Goal: Information Seeking & Learning: Check status

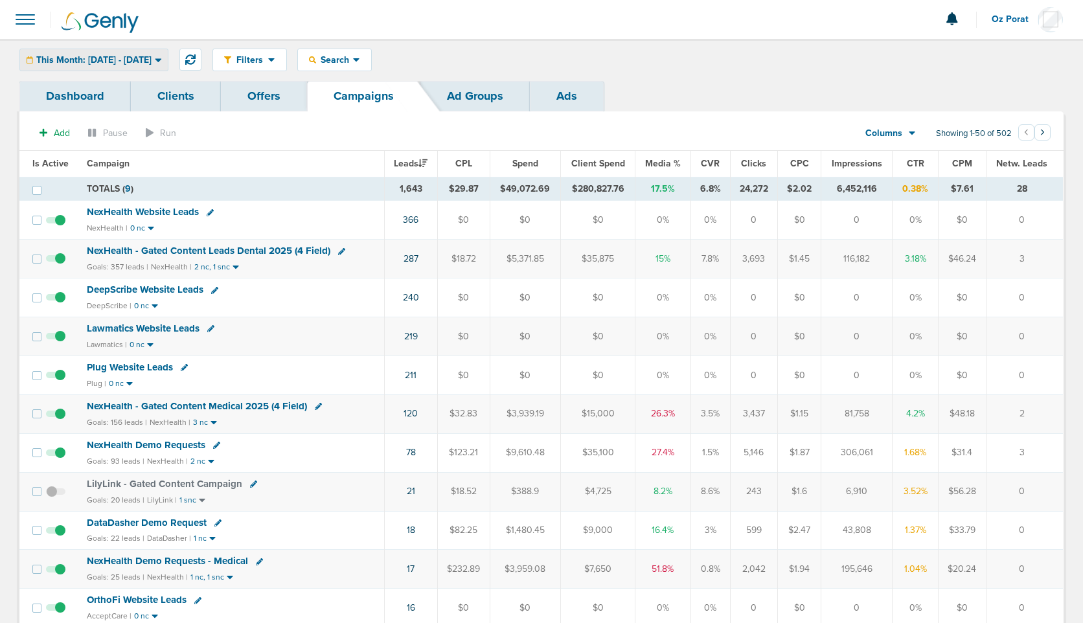
click at [137, 56] on span "This Month: [DATE] - [DATE]" at bounding box center [93, 60] width 115 height 9
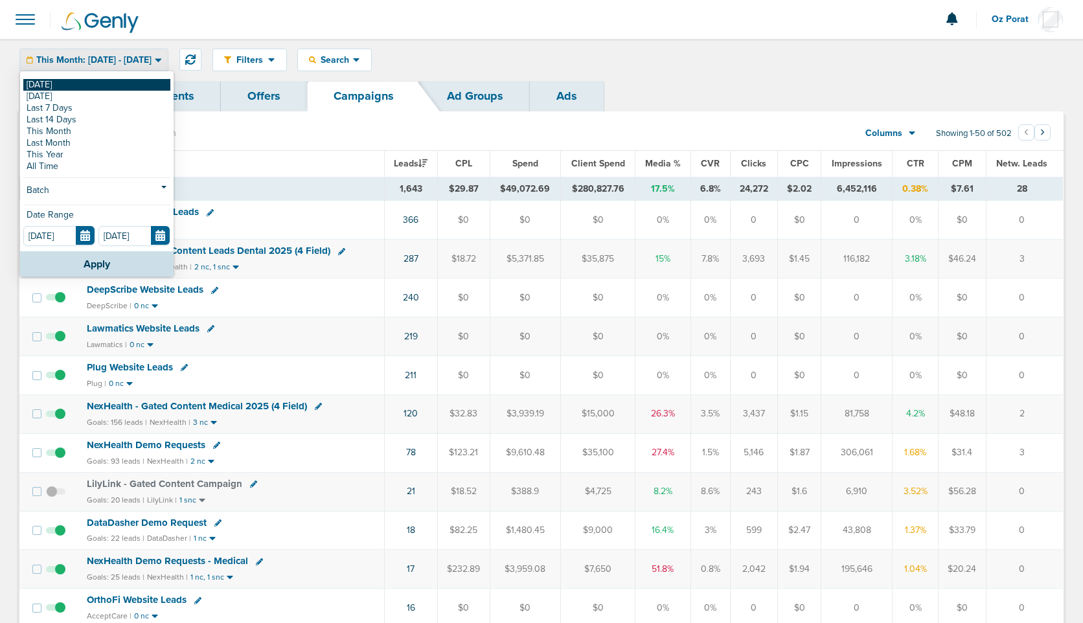
click at [86, 85] on link "[DATE]" at bounding box center [96, 85] width 147 height 12
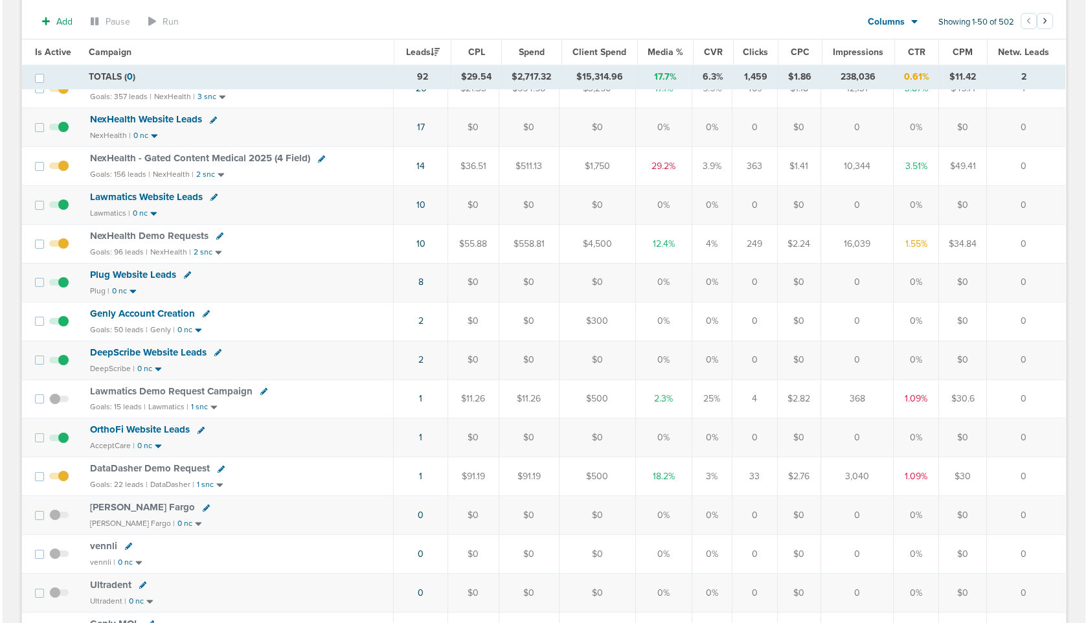
scroll to position [136, 0]
click at [420, 473] on link "1" at bounding box center [417, 475] width 3 height 11
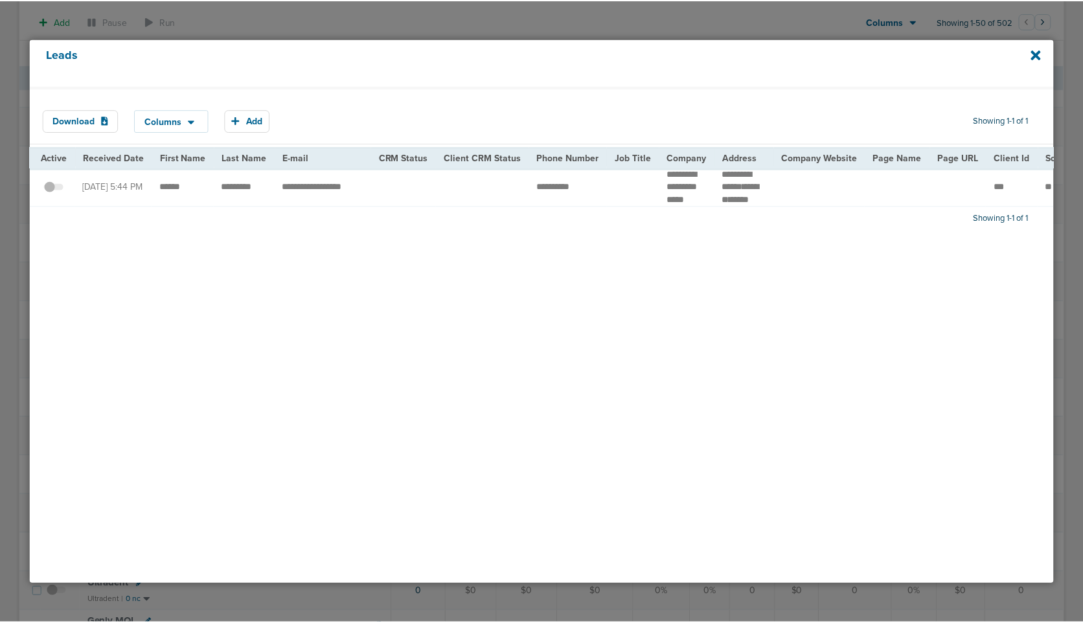
scroll to position [0, 0]
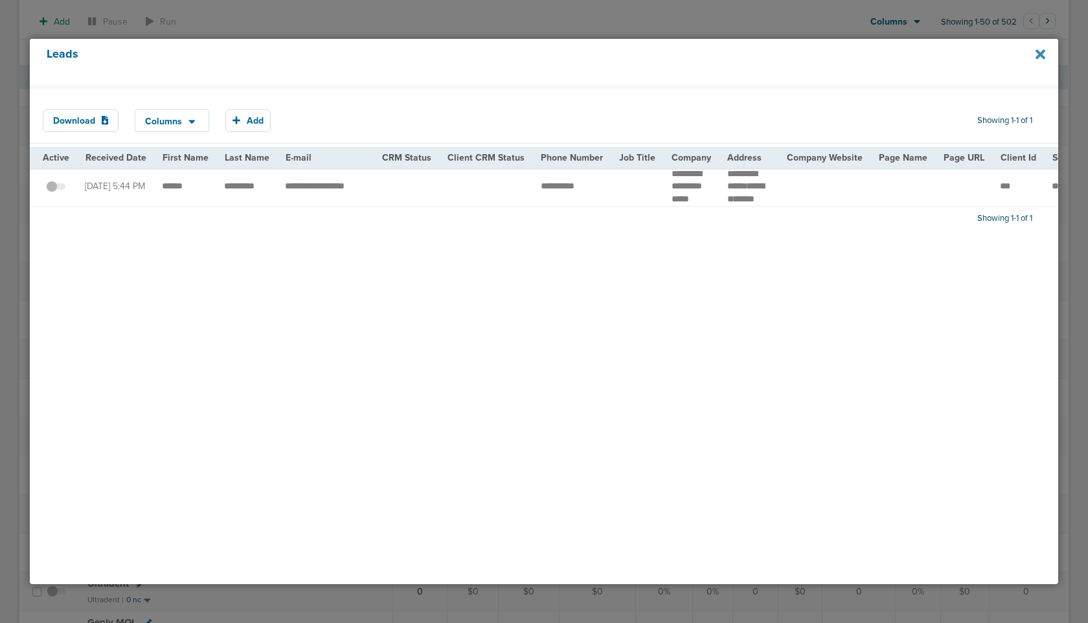
click at [1039, 56] on icon at bounding box center [1041, 55] width 10 height 10
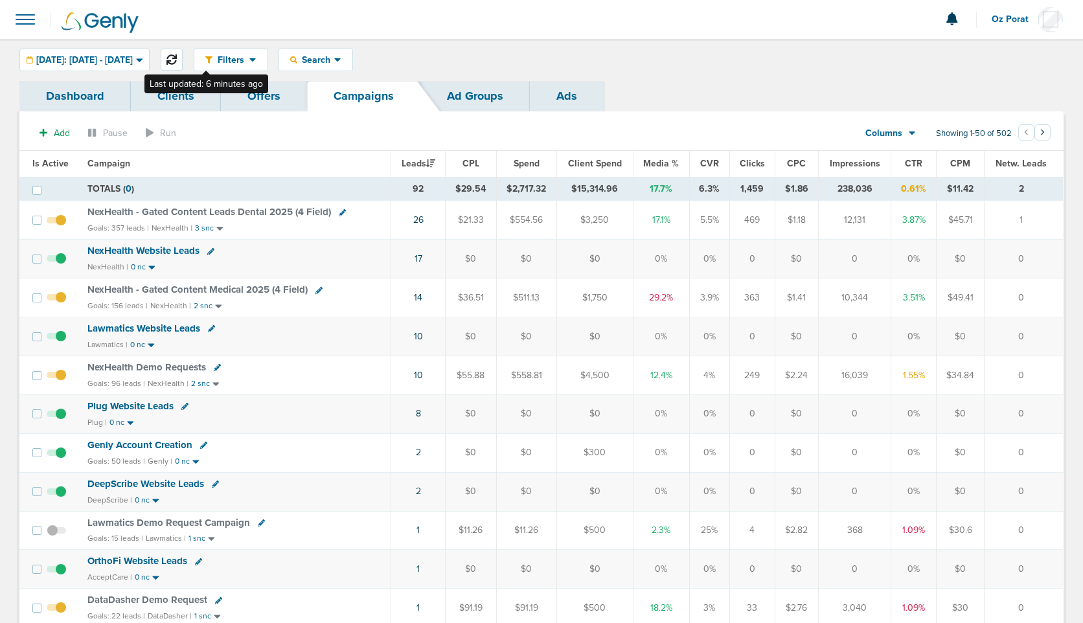
click at [177, 62] on icon at bounding box center [171, 59] width 10 height 10
click at [145, 251] on span "NexHealth Website Leads" at bounding box center [143, 251] width 112 height 12
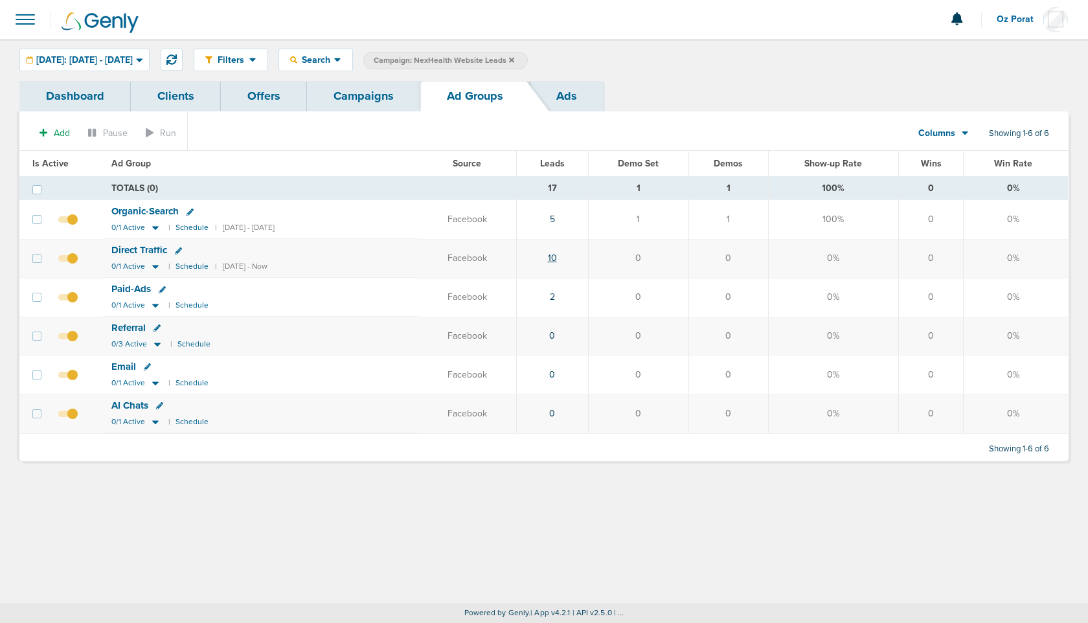
click at [557, 260] on link "10" at bounding box center [552, 258] width 9 height 11
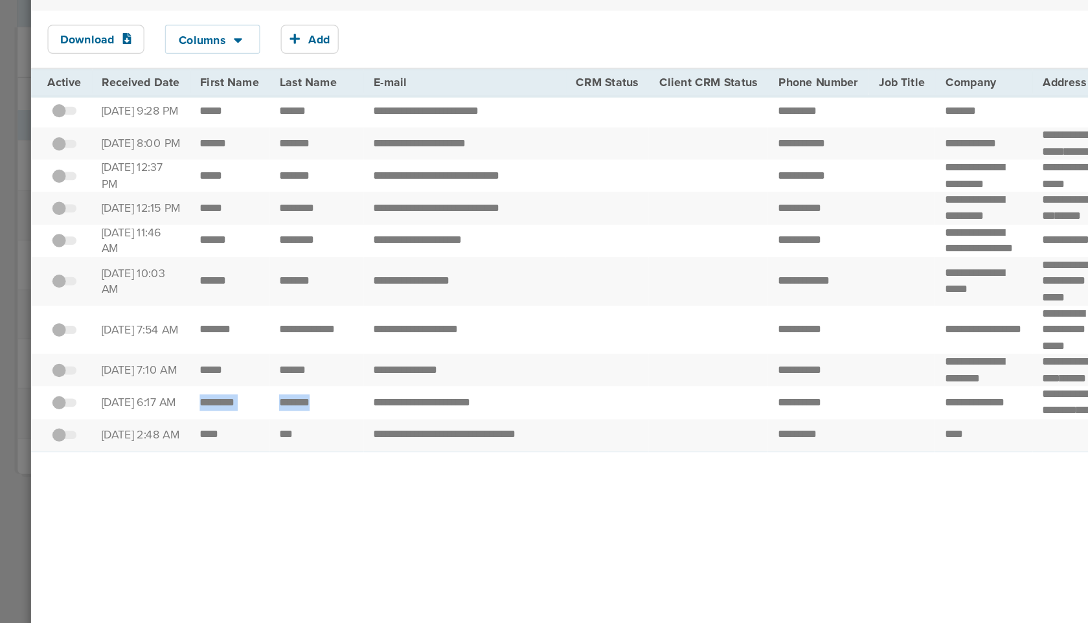
drag, startPoint x: 158, startPoint y: 475, endPoint x: 258, endPoint y: 472, distance: 100.4
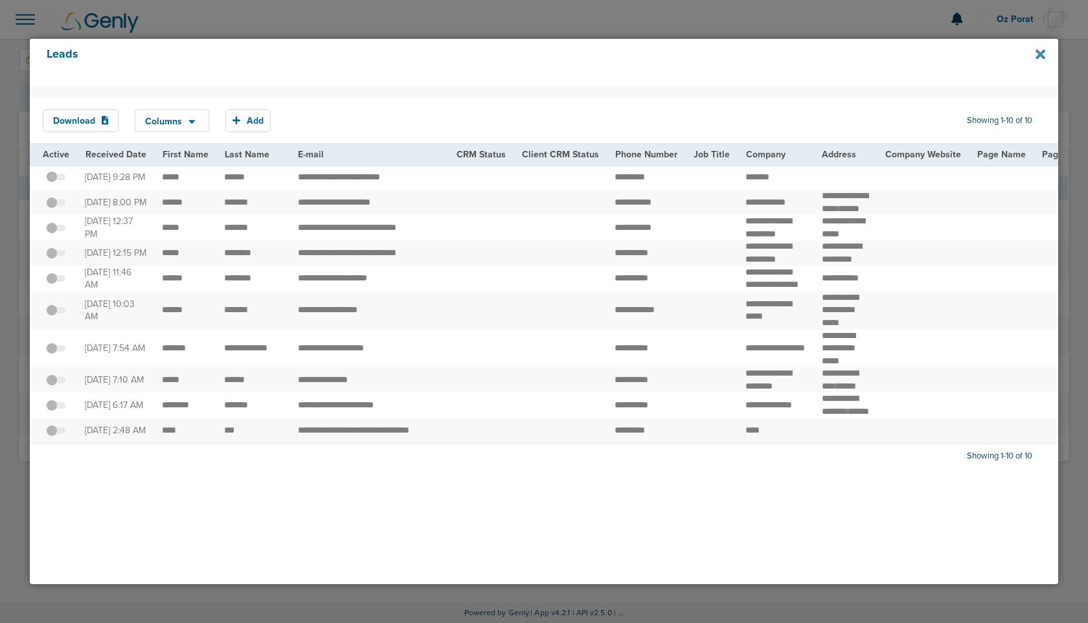
click at [1040, 57] on icon at bounding box center [1041, 54] width 10 height 14
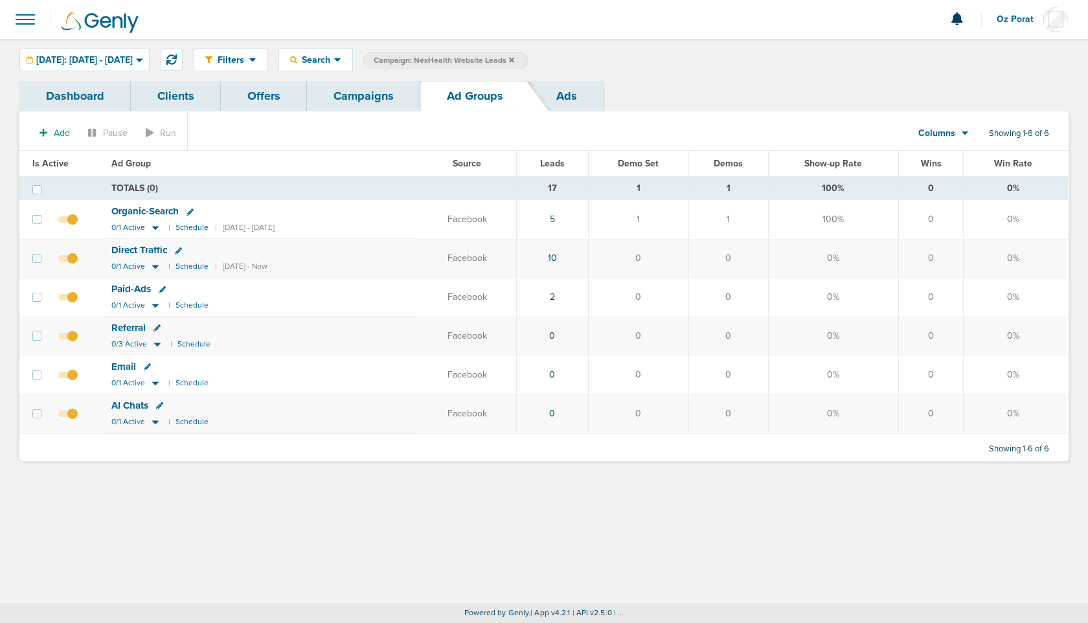
click at [377, 89] on link "Campaigns" at bounding box center [363, 96] width 113 height 30
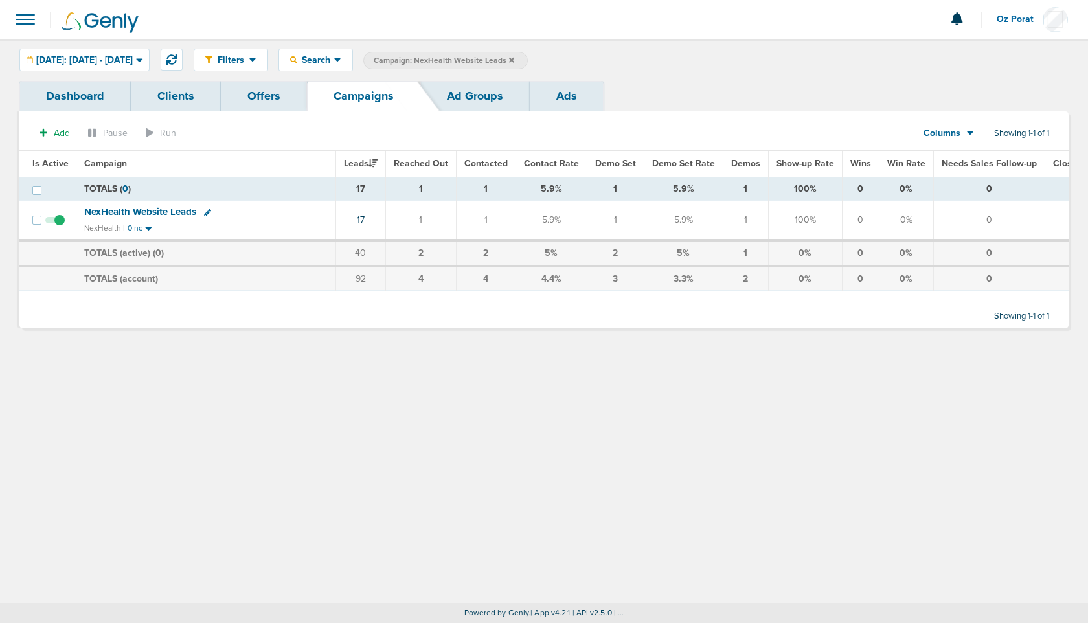
click at [514, 56] on icon at bounding box center [511, 60] width 5 height 8
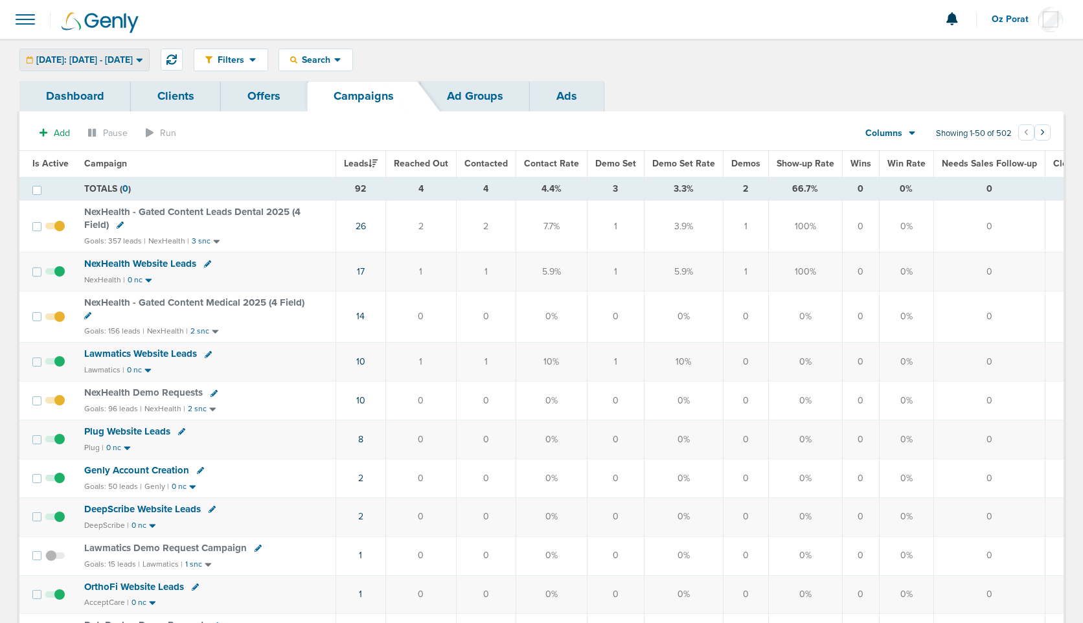
click at [133, 58] on span "[DATE]: [DATE] - [DATE]" at bounding box center [84, 60] width 97 height 9
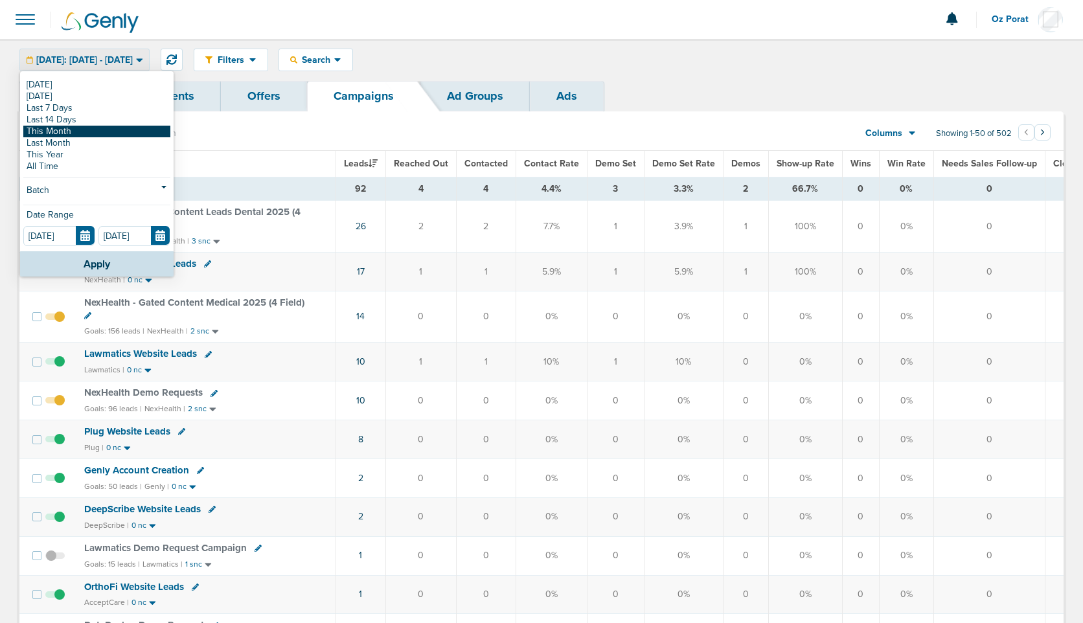
click at [87, 130] on link "This Month" at bounding box center [96, 132] width 147 height 12
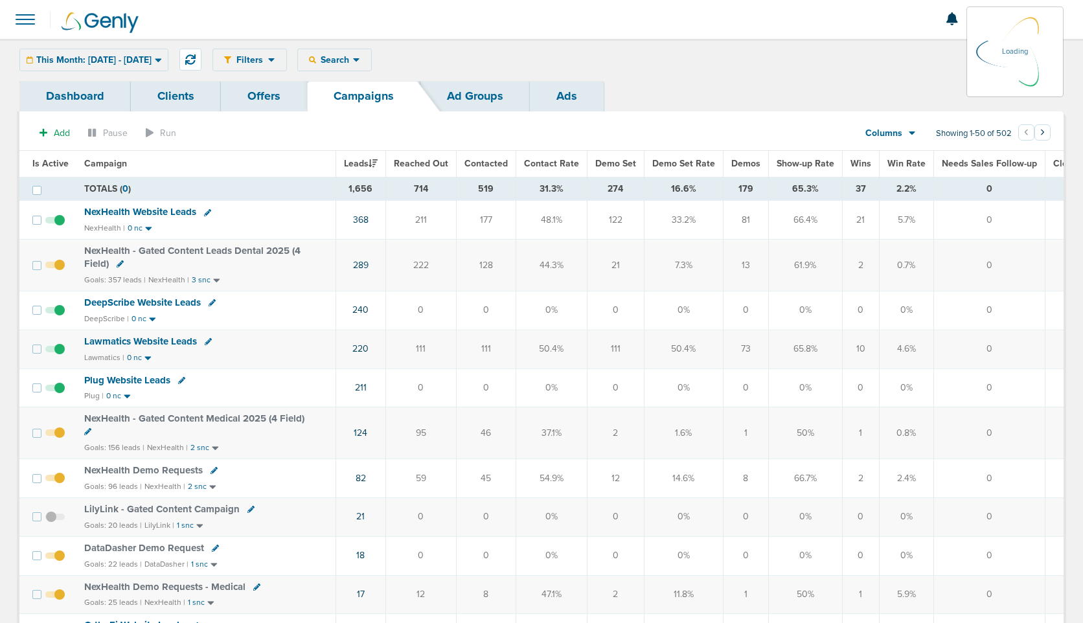
click at [910, 130] on icon at bounding box center [912, 133] width 7 height 11
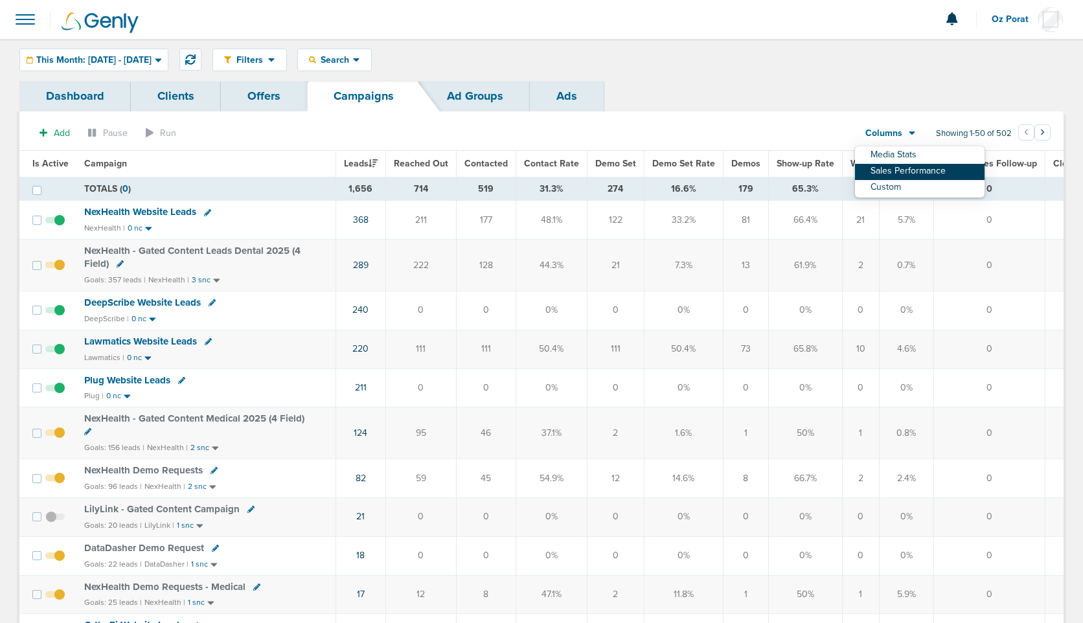
click at [905, 168] on link "Sales Performance" at bounding box center [920, 172] width 130 height 16
click at [735, 160] on span "Demos" at bounding box center [745, 163] width 29 height 11
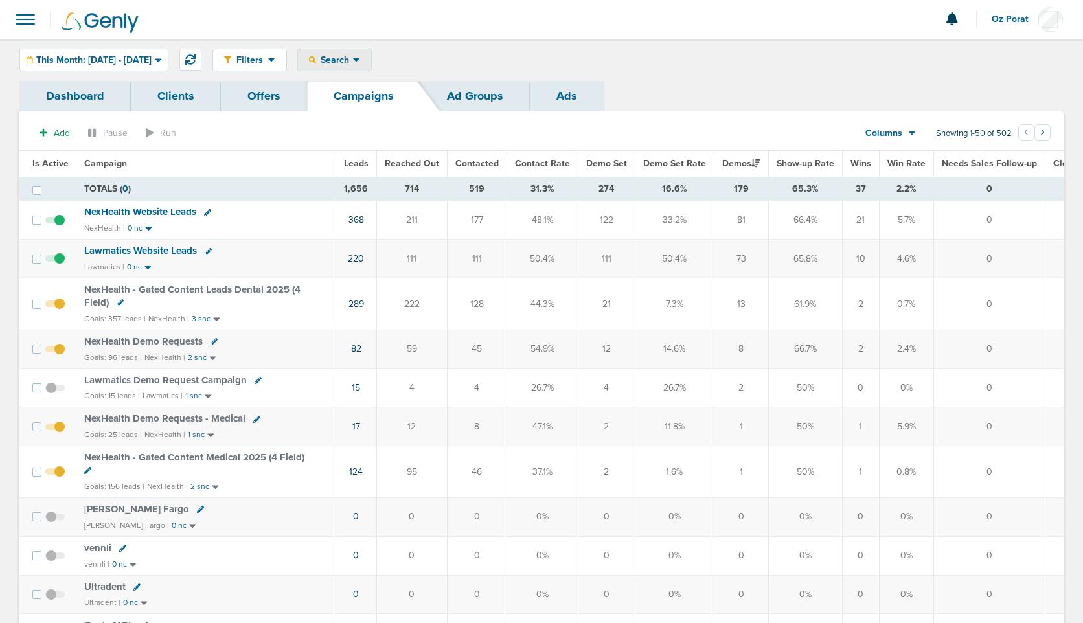
click at [353, 63] on span "Search" at bounding box center [334, 59] width 37 height 11
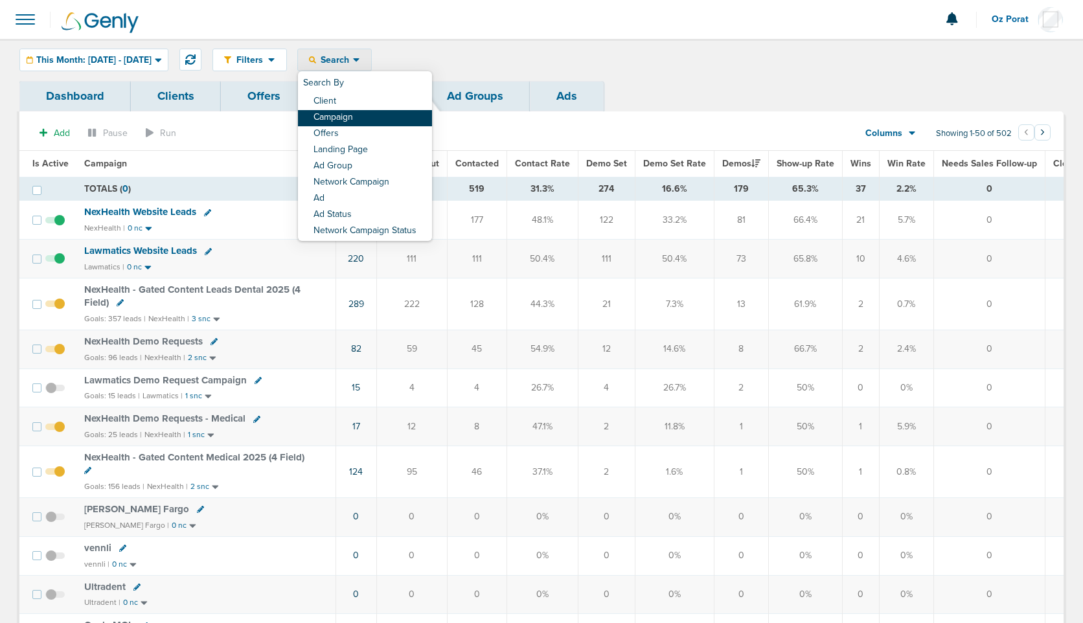
click at [387, 117] on link "Campaign" at bounding box center [365, 118] width 134 height 16
select select "cmpName"
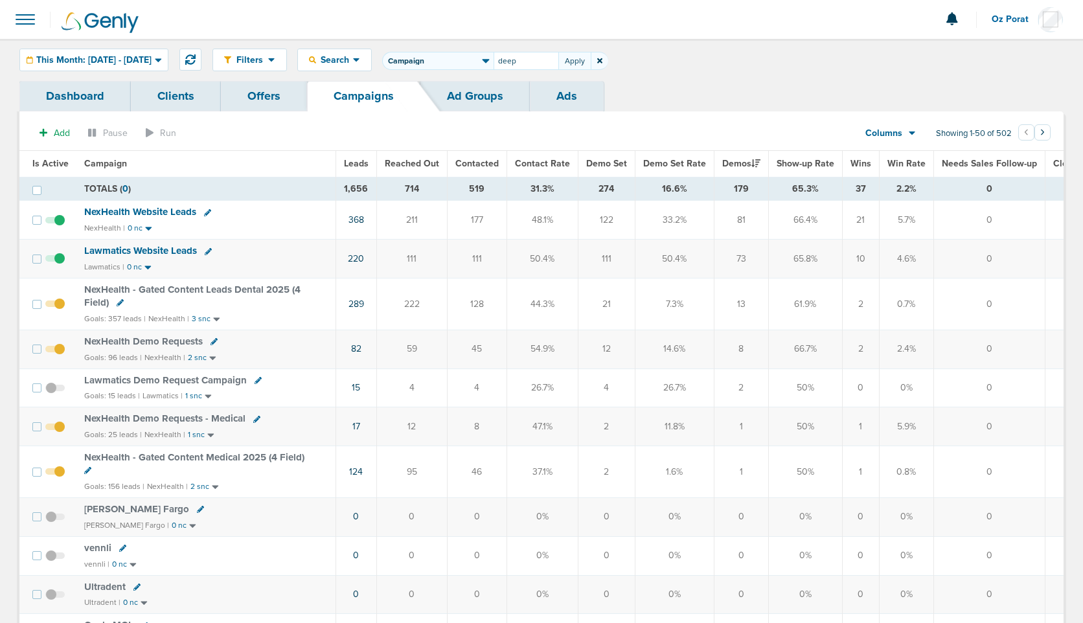
type input "deep"
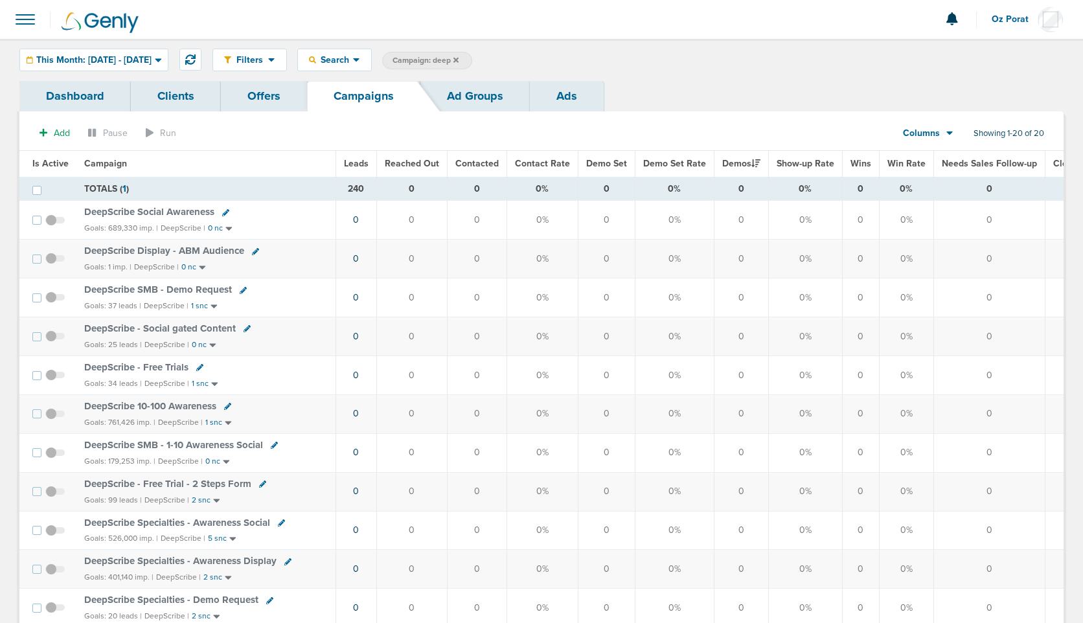
click at [359, 165] on span "Leads" at bounding box center [356, 163] width 25 height 11
